Goal: Information Seeking & Learning: Learn about a topic

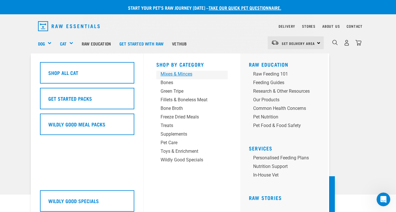
click at [191, 74] on div "Mixes & Minces" at bounding box center [187, 74] width 53 height 7
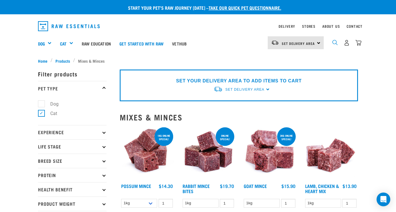
click at [335, 41] on img "dropdown navigation" at bounding box center [334, 42] width 5 height 5
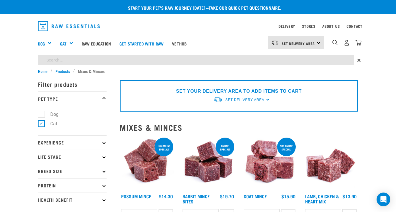
click at [317, 57] on input "search" at bounding box center [196, 60] width 316 height 10
click at [288, 59] on input "search" at bounding box center [196, 60] width 316 height 10
click at [276, 59] on input "search" at bounding box center [196, 60] width 316 height 10
click at [264, 61] on input "search" at bounding box center [196, 60] width 316 height 10
click at [81, 54] on link "Raw Education" at bounding box center [96, 43] width 38 height 23
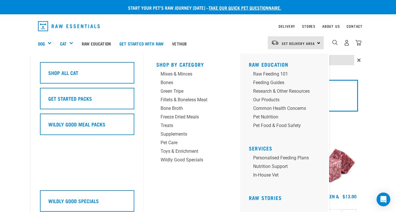
click at [47, 54] on div "Shop All Cat Get Started Packs Wildly Good Meal Packs Wildly Good Specials" at bounding box center [90, 136] width 107 height 166
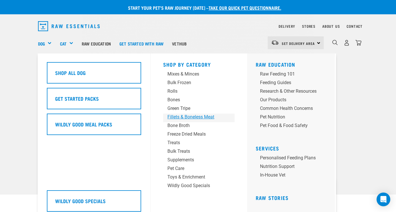
click at [197, 117] on div "Fillets & Boneless Meat" at bounding box center [193, 116] width 53 height 7
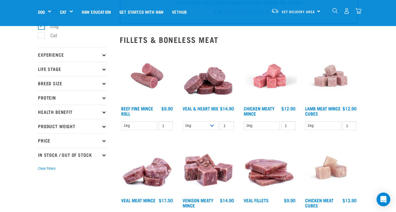
scroll to position [37, 0]
click at [197, 107] on link "Veal & Heart Mix" at bounding box center [201, 108] width 36 height 3
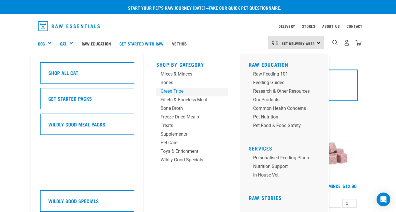
scroll to position [37, 0]
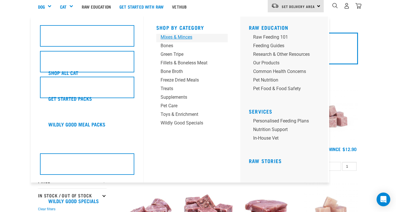
click at [185, 36] on div "Mixes & Minces" at bounding box center [187, 37] width 53 height 7
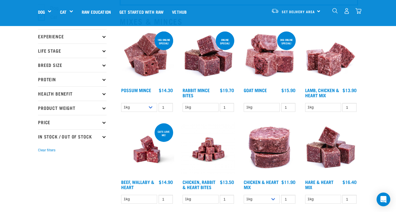
scroll to position [53, 0]
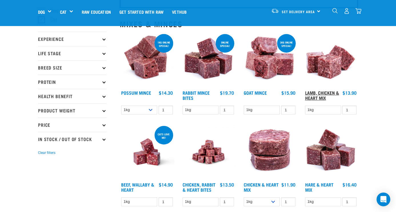
click at [319, 97] on link "Lamb, Chicken & Heart Mix" at bounding box center [322, 95] width 34 height 8
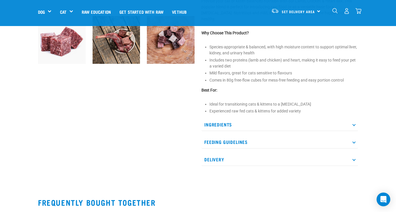
scroll to position [193, 0]
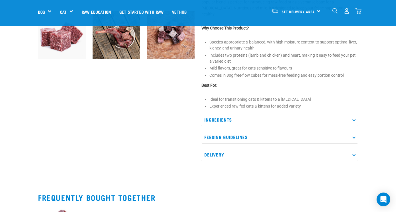
click at [225, 113] on p "Ingredients" at bounding box center [279, 119] width 157 height 13
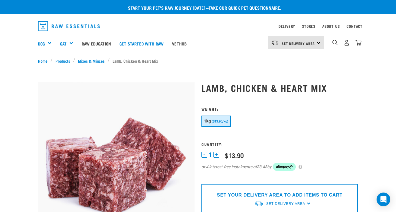
scroll to position [0, 0]
click at [349, 135] on form at bounding box center [279, 142] width 157 height 71
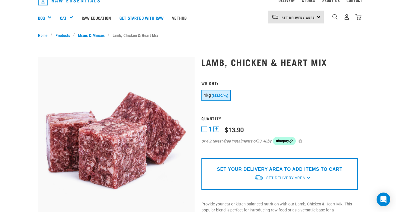
scroll to position [4, 0]
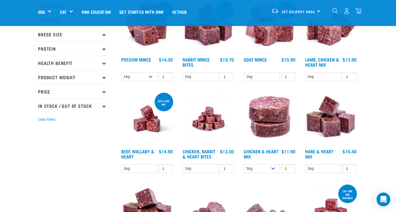
scroll to position [86, 0]
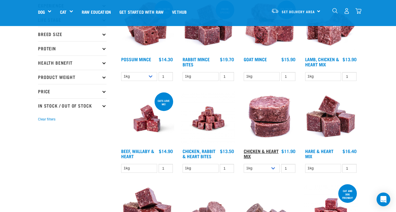
click at [260, 149] on link "Chicken & Heart Mix" at bounding box center [261, 153] width 35 height 8
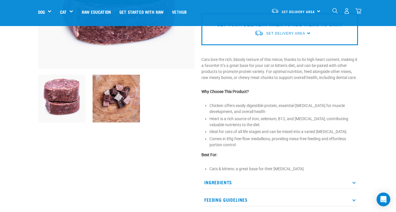
scroll to position [126, 0]
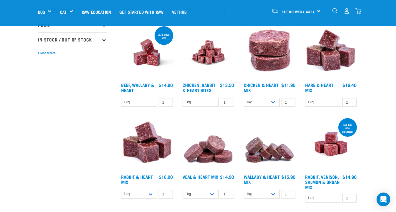
scroll to position [154, 0]
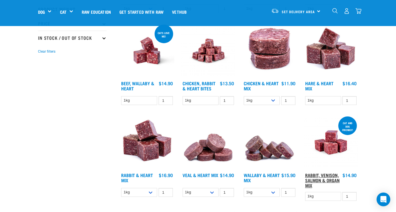
click at [316, 181] on link "Rabbit, Venison, Salmon & Organ Mix" at bounding box center [322, 179] width 35 height 13
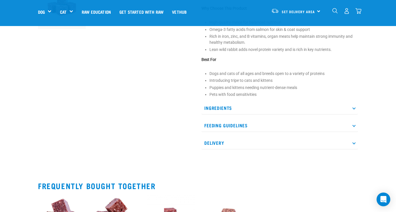
scroll to position [223, 0]
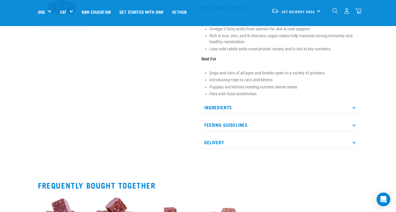
click at [354, 107] on icon at bounding box center [353, 107] width 3 height 3
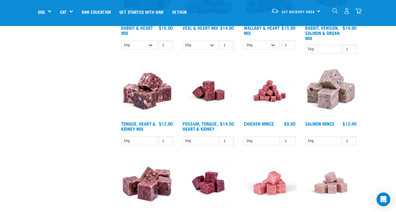
scroll to position [301, 0]
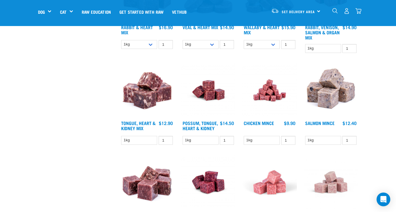
click at [146, 111] on img at bounding box center [147, 90] width 55 height 55
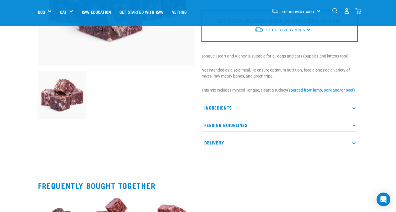
scroll to position [133, 0]
click at [354, 107] on icon at bounding box center [353, 107] width 3 height 3
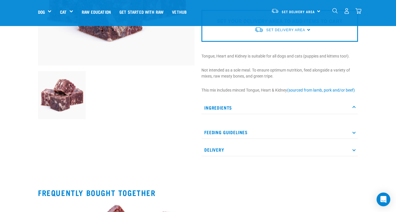
click at [354, 106] on p "Ingredients" at bounding box center [279, 107] width 157 height 13
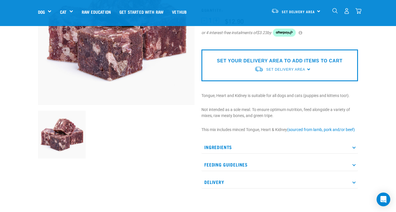
scroll to position [81, 0]
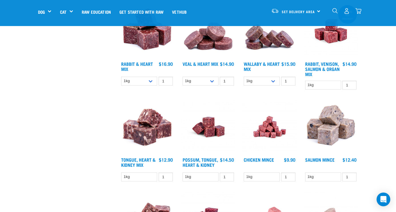
scroll to position [265, 0]
click at [192, 65] on link "Veal & Heart Mix" at bounding box center [201, 63] width 36 height 3
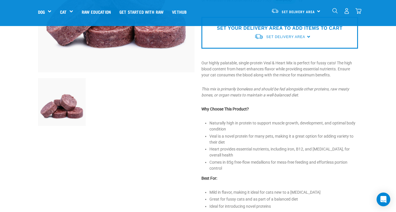
scroll to position [127, 0]
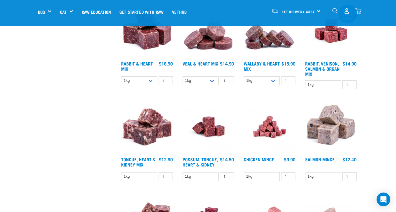
scroll to position [265, 0]
click at [254, 70] on link "Wallaby & Heart Mix" at bounding box center [262, 66] width 36 height 8
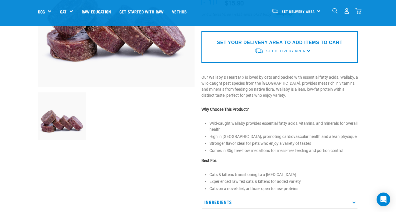
scroll to position [112, 0]
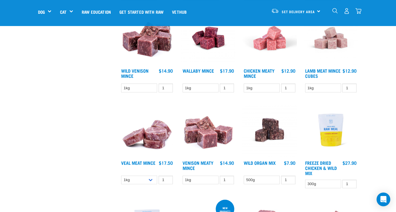
scroll to position [444, 0]
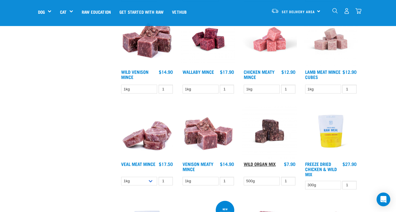
click at [263, 165] on link "Wild Organ Mix" at bounding box center [260, 163] width 32 height 3
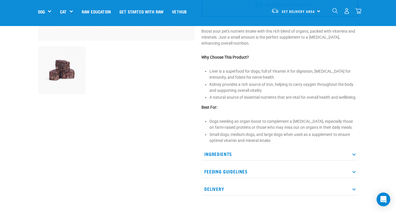
scroll to position [159, 0]
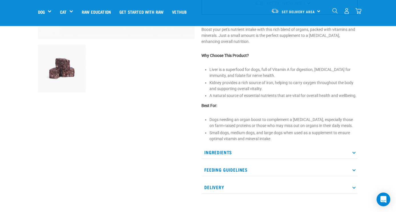
click at [354, 152] on icon at bounding box center [353, 151] width 3 height 3
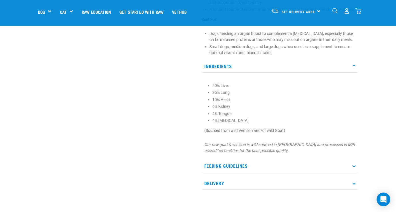
scroll to position [249, 0]
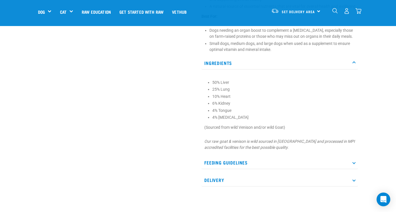
click at [354, 162] on icon at bounding box center [353, 162] width 3 height 3
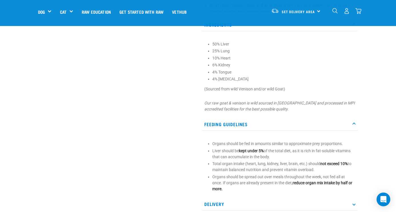
scroll to position [304, 0]
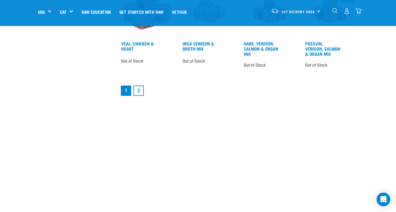
scroll to position [762, 0]
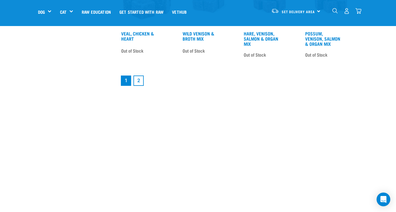
click at [143, 86] on link "2" at bounding box center [138, 80] width 10 height 10
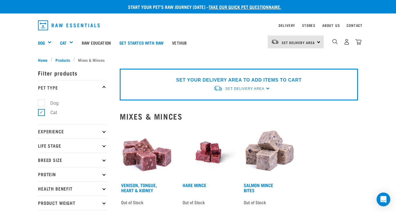
scroll to position [1, 0]
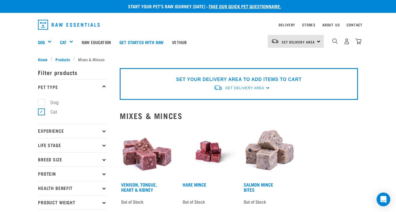
click at [104, 158] on icon at bounding box center [103, 159] width 3 height 3
click at [67, 174] on label "Small Dogs" at bounding box center [58, 174] width 35 height 7
click at [42, 174] on input "Small Dogs" at bounding box center [40, 174] width 4 height 4
checkbox input "true"
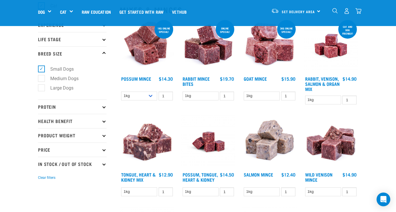
scroll to position [68, 0]
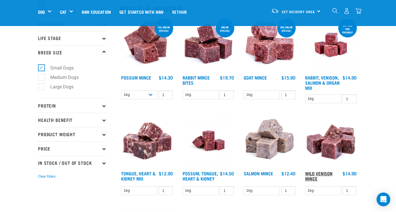
click at [324, 179] on link "Wild Venison Mince" at bounding box center [318, 176] width 27 height 8
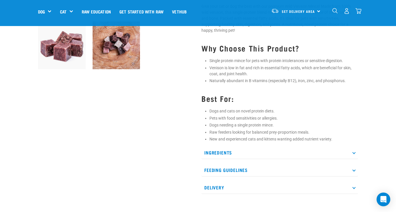
scroll to position [183, 0]
click at [354, 152] on icon at bounding box center [353, 152] width 3 height 3
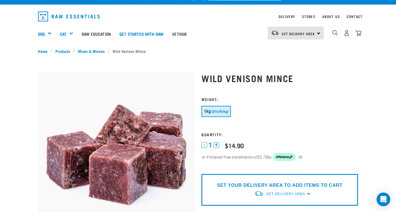
scroll to position [10, 0]
click at [99, 32] on link "Raw Education" at bounding box center [96, 33] width 38 height 23
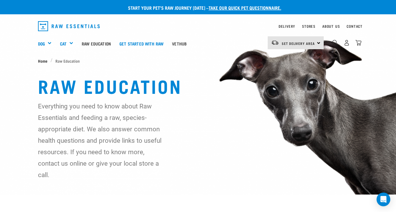
click at [41, 61] on span "Home" at bounding box center [42, 61] width 9 height 6
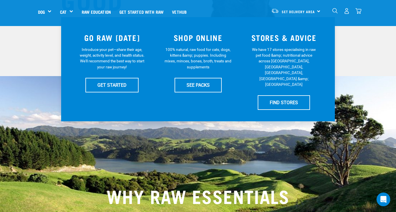
scroll to position [127, 0]
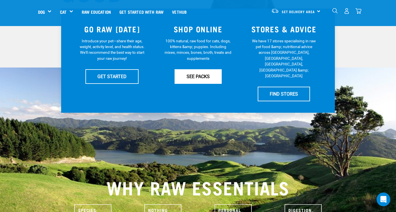
click at [191, 75] on link "SEE PACKS" at bounding box center [198, 76] width 47 height 14
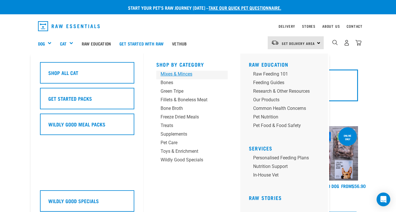
click at [183, 74] on div "Mixes & Minces" at bounding box center [187, 74] width 53 height 7
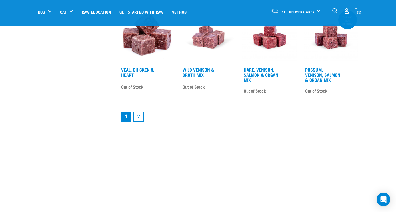
scroll to position [726, 0]
click at [137, 121] on link "2" at bounding box center [138, 116] width 10 height 10
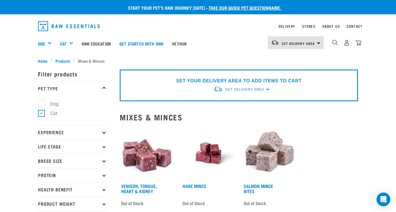
click at [59, 102] on label "Dog" at bounding box center [51, 103] width 20 height 7
click at [42, 102] on input "Dog" at bounding box center [40, 103] width 4 height 4
checkbox input "true"
click at [42, 112] on label "Cat" at bounding box center [50, 113] width 18 height 7
click at [42, 112] on input "Cat" at bounding box center [40, 112] width 4 height 4
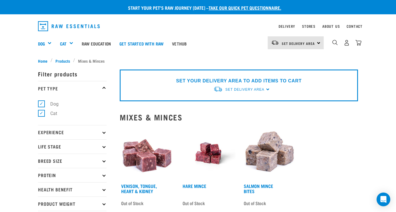
checkbox input "false"
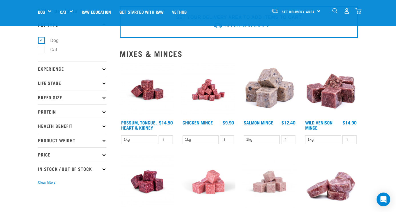
scroll to position [24, 0]
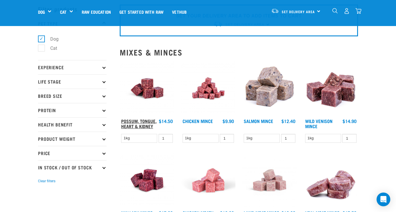
click at [141, 126] on link "Possum, Tongue, Heart & Kidney" at bounding box center [138, 123] width 35 height 8
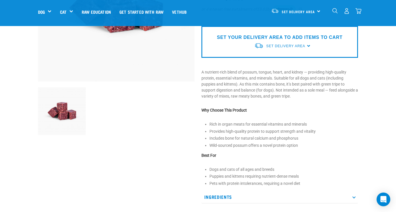
scroll to position [118, 0]
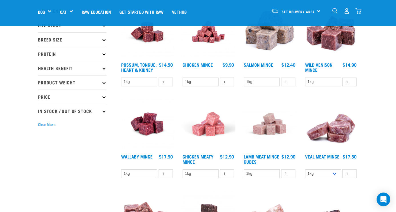
scroll to position [7, 0]
